Goal: Task Accomplishment & Management: Manage account settings

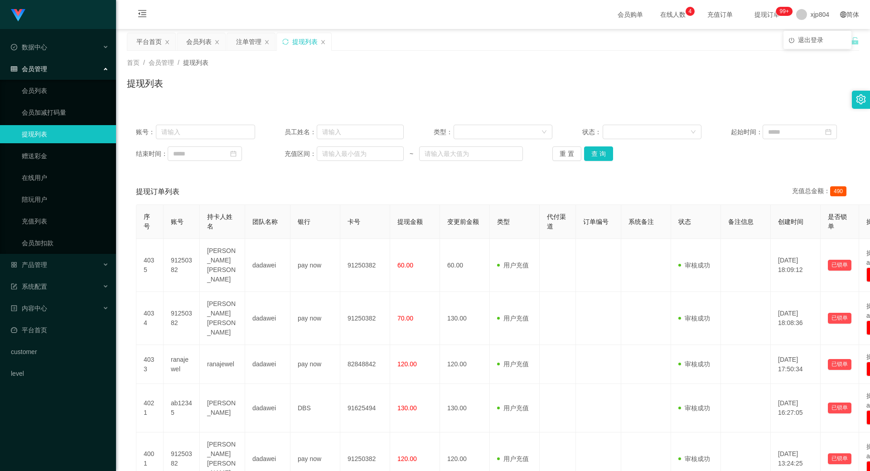
click at [807, 32] on ul "退出登录" at bounding box center [817, 40] width 68 height 18
click at [804, 39] on span "退出登录" at bounding box center [810, 39] width 25 height 7
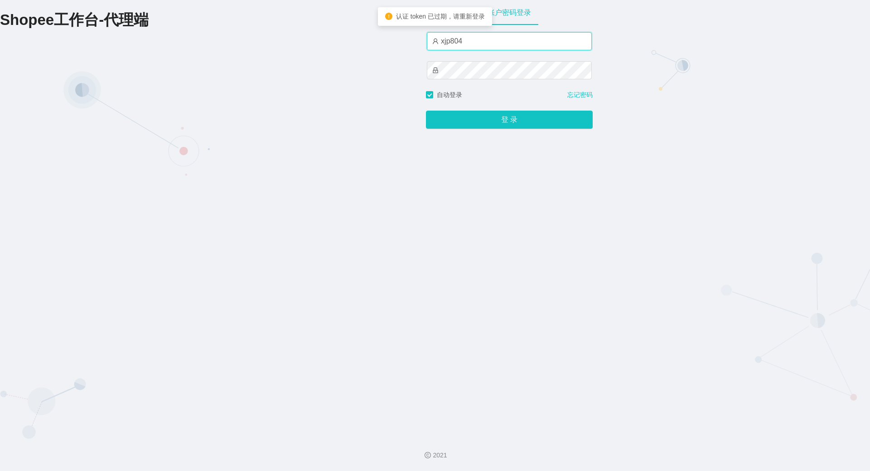
click at [478, 40] on input "xjp804" at bounding box center [509, 41] width 165 height 18
click at [451, 40] on input "xjp804" at bounding box center [509, 41] width 165 height 18
type input "xjp4"
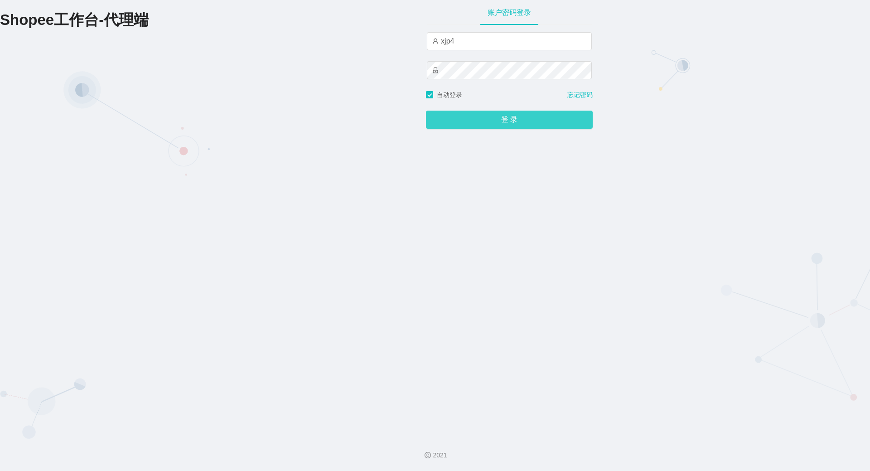
click at [476, 115] on button "登 录" at bounding box center [509, 120] width 167 height 18
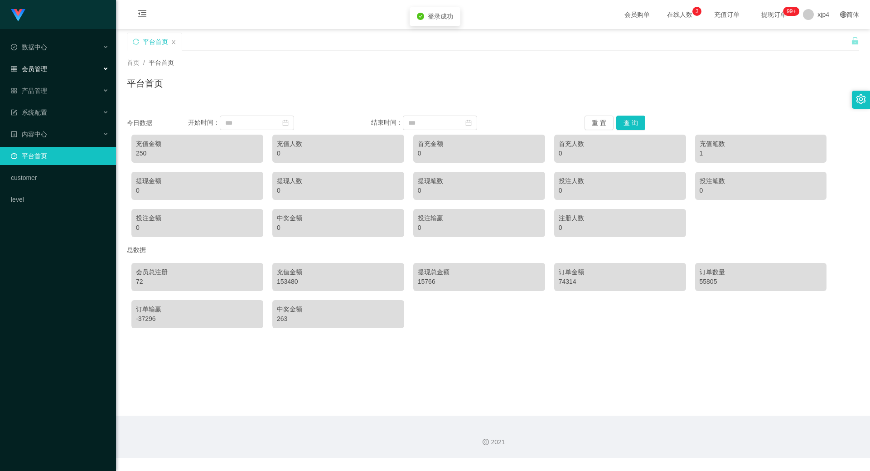
click at [69, 74] on div "会员管理" at bounding box center [58, 69] width 116 height 18
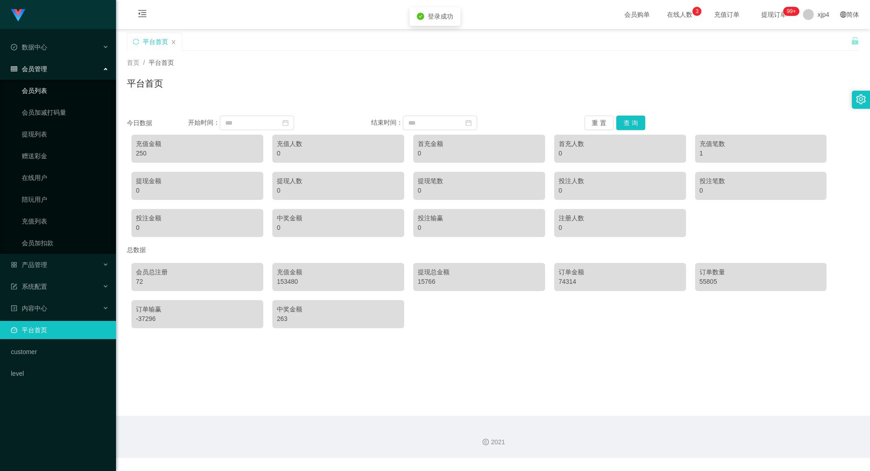
click at [50, 88] on link "会员列表" at bounding box center [65, 91] width 87 height 18
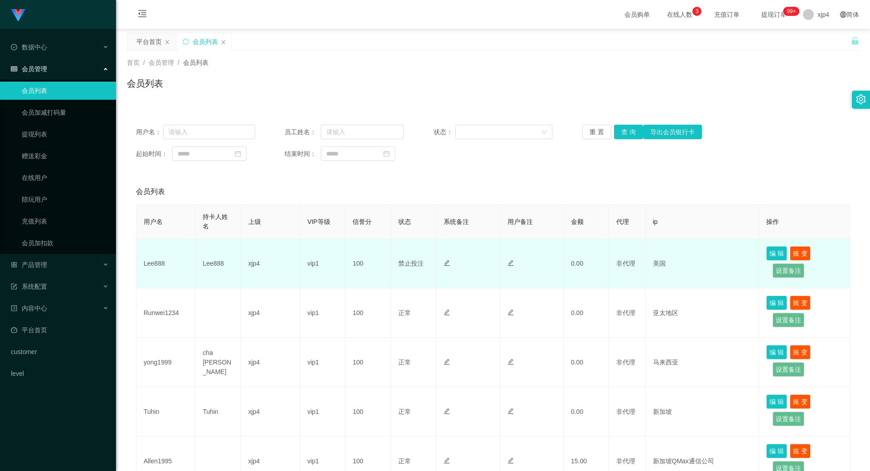
click at [153, 258] on td "Lee888" at bounding box center [165, 263] width 59 height 49
copy td "Lee888"
click at [158, 262] on td "Lee888" at bounding box center [165, 263] width 59 height 49
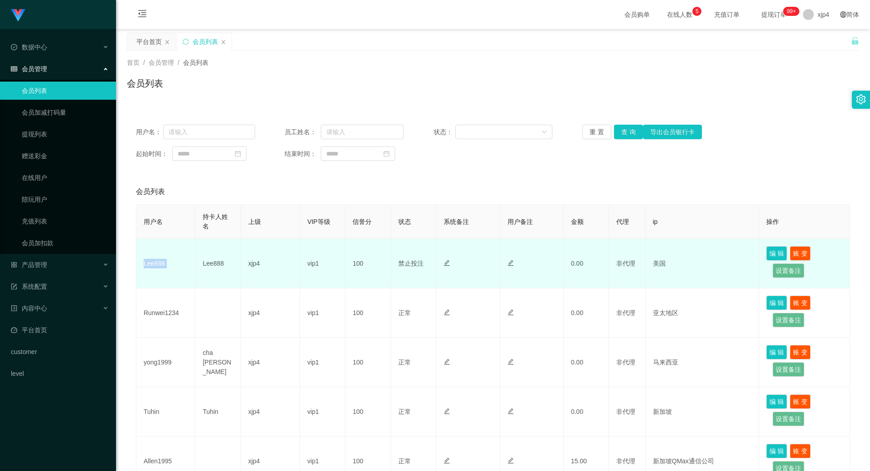
click at [158, 262] on td "Lee888" at bounding box center [165, 263] width 59 height 49
